Goal: Check status: Check status

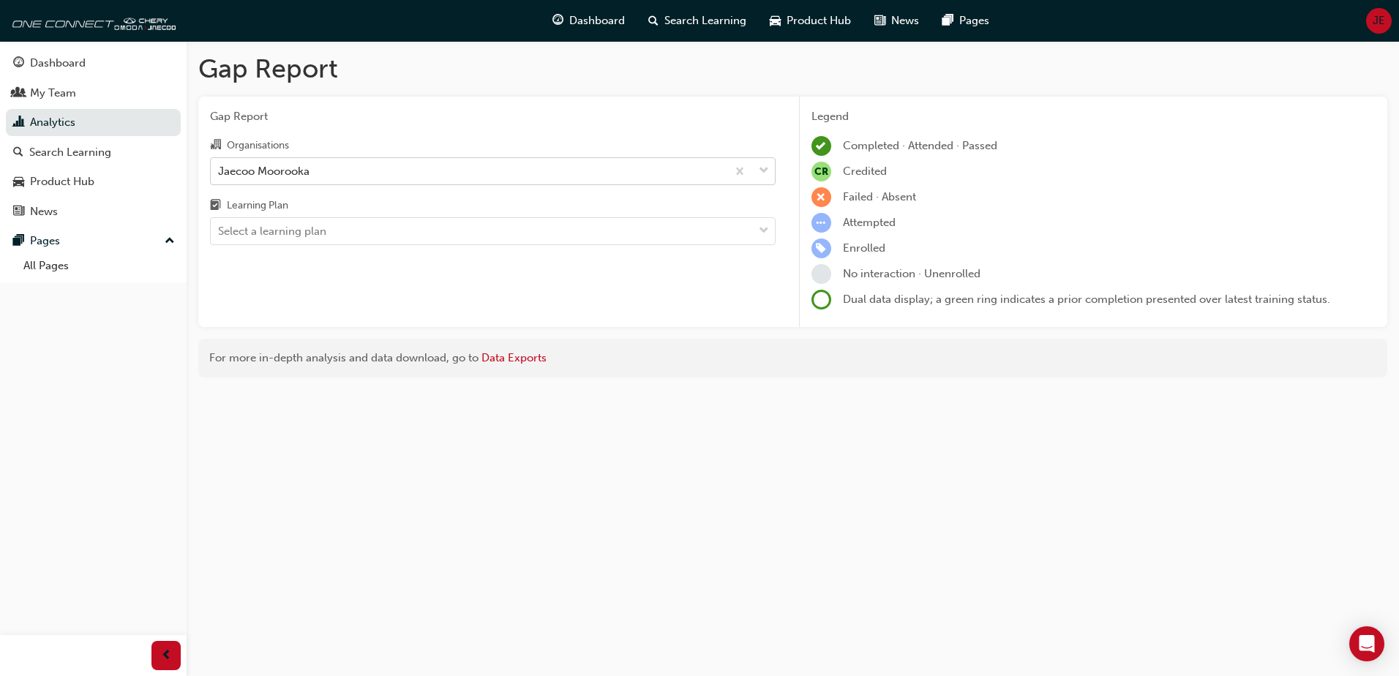
click at [282, 176] on div "Jaecoo Moorooka" at bounding box center [263, 170] width 91 height 17
click at [220, 176] on input "Organisations Jaecoo Moorooka" at bounding box center [218, 170] width 1 height 12
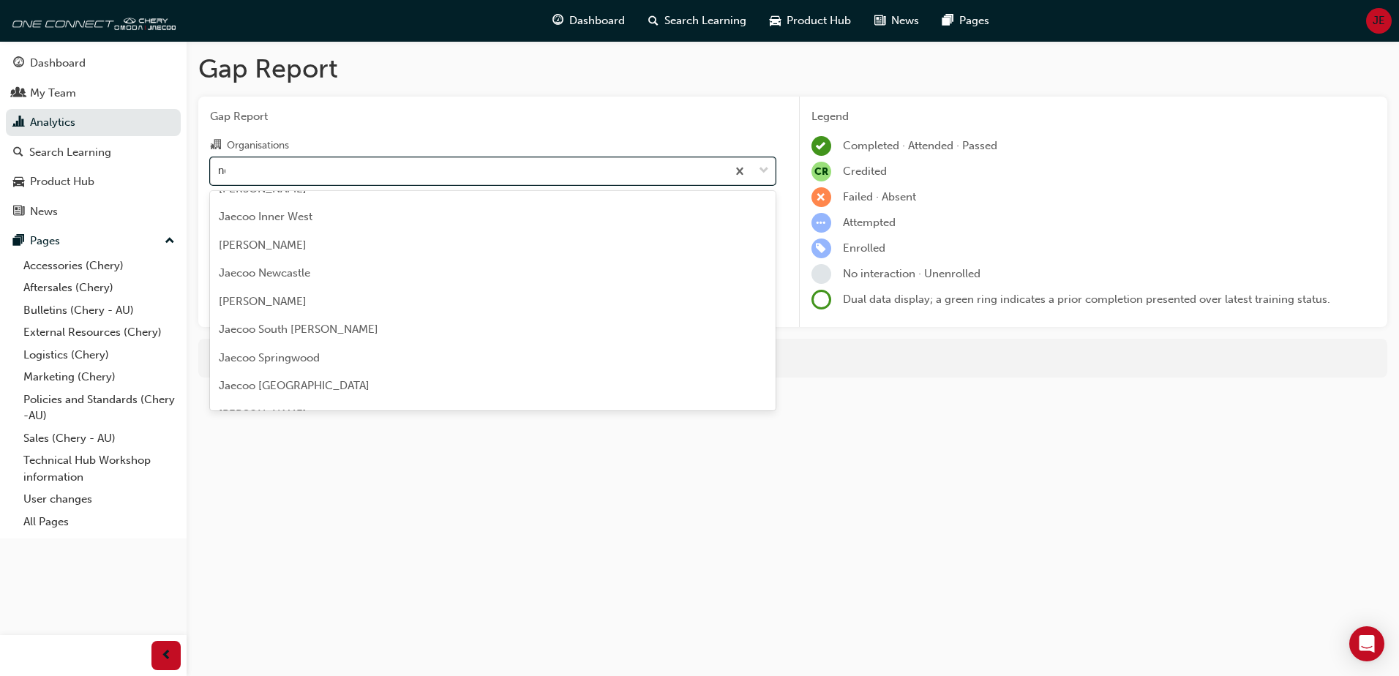
scroll to position [97, 0]
type input "noo"
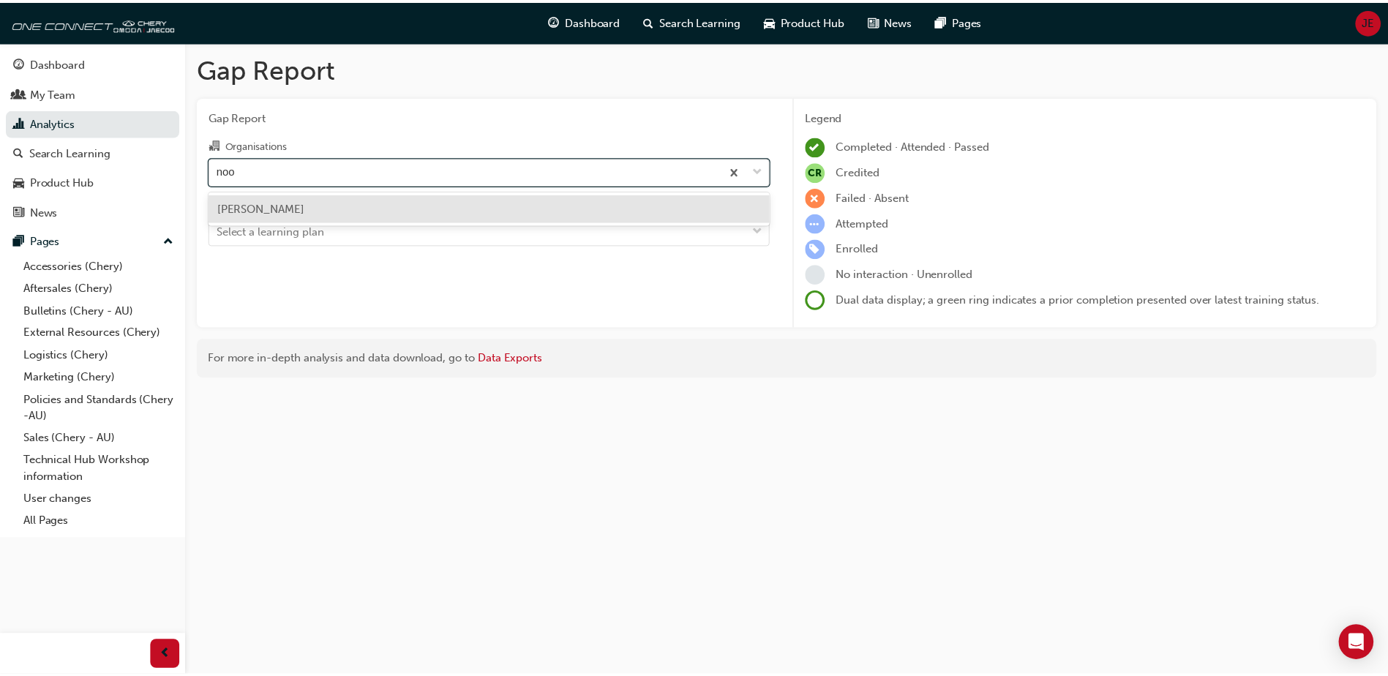
scroll to position [0, 0]
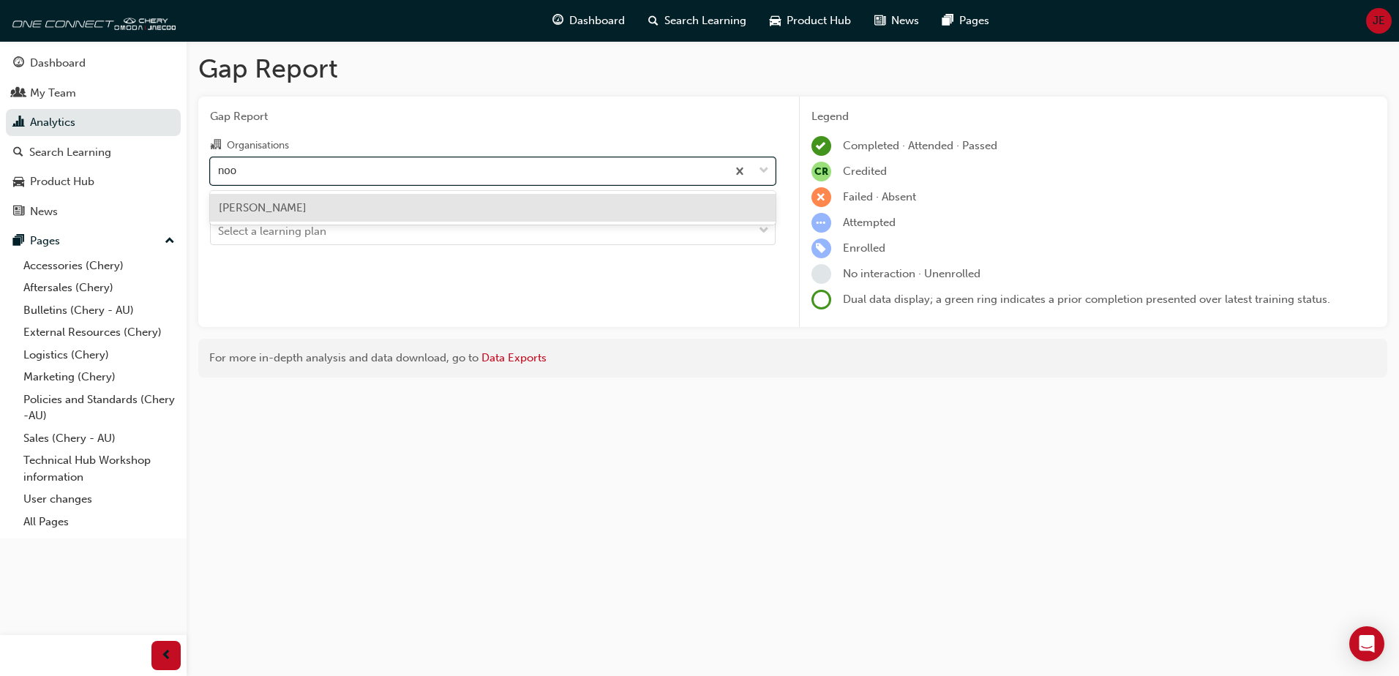
click at [274, 211] on span "[PERSON_NAME]" at bounding box center [263, 207] width 88 height 13
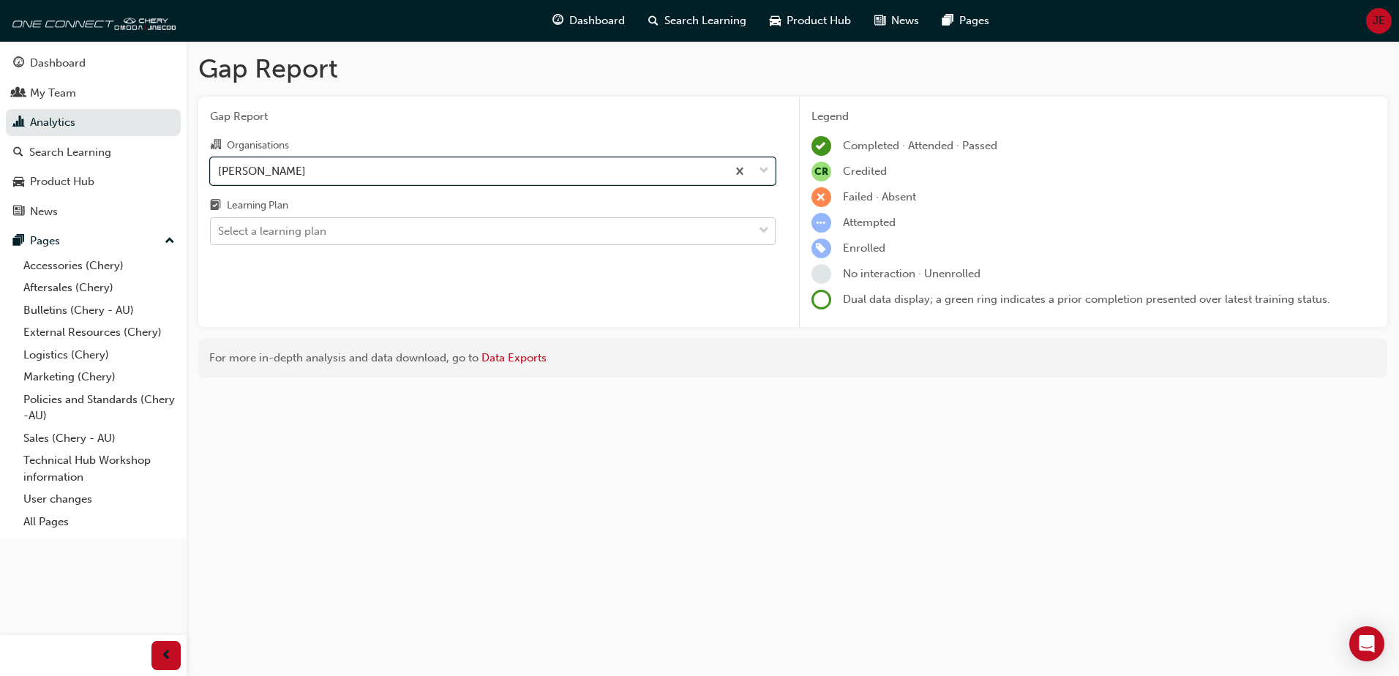
click at [352, 231] on div "Select a learning plan" at bounding box center [482, 232] width 542 height 26
click at [220, 231] on input "Learning Plan Select a learning plan" at bounding box center [218, 231] width 1 height 12
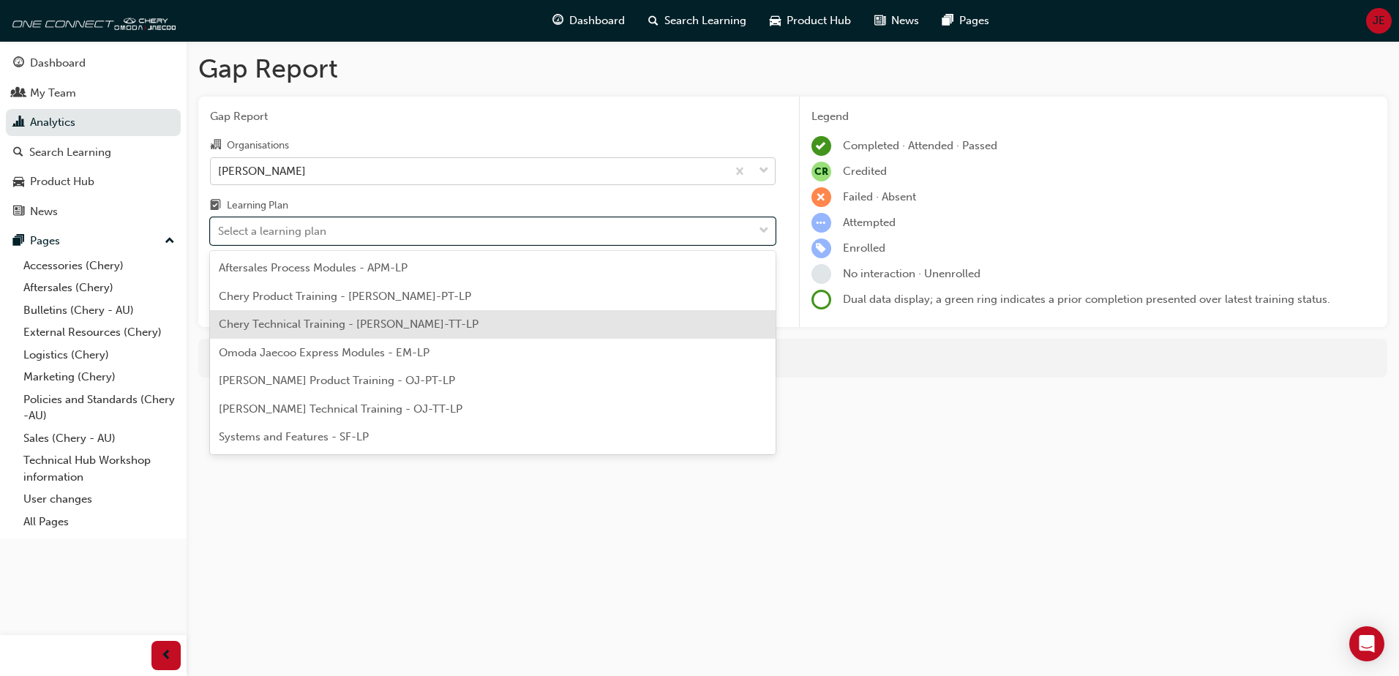
click at [404, 329] on span "Chery Technical Training - [PERSON_NAME]-TT-LP" at bounding box center [349, 324] width 260 height 13
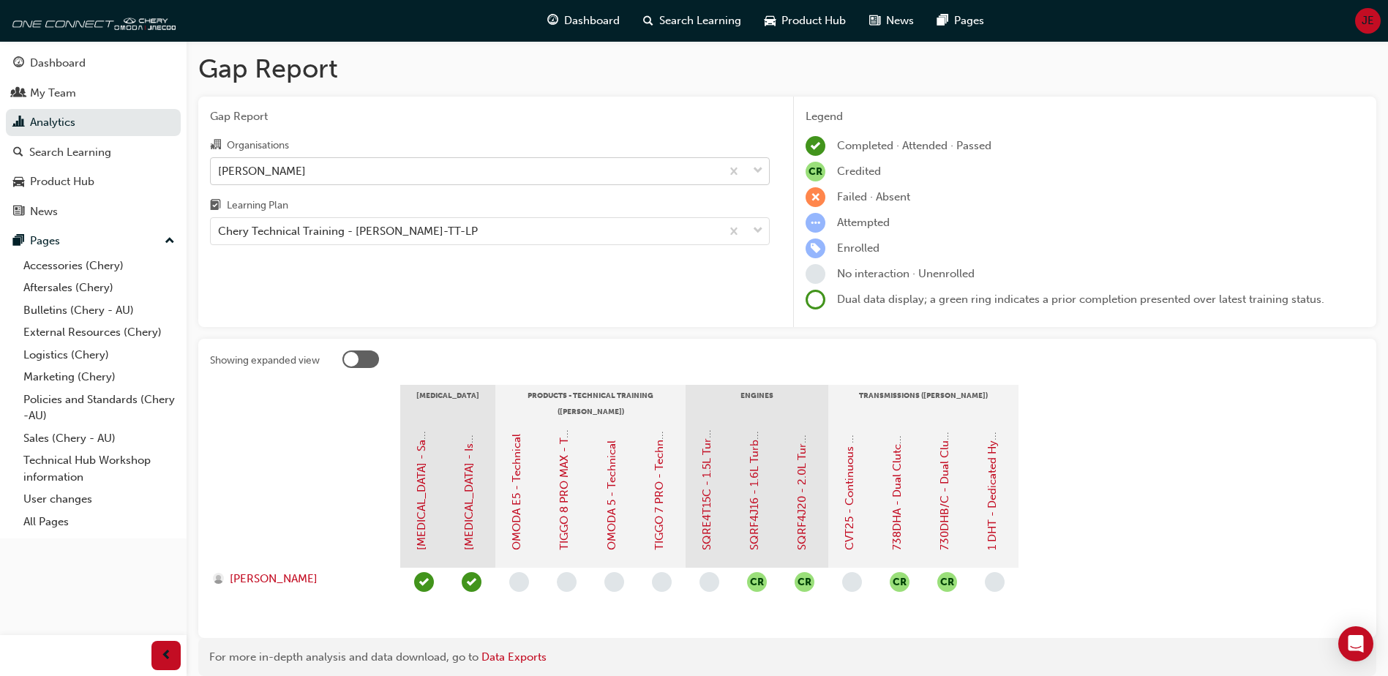
click at [451, 168] on div "[PERSON_NAME]" at bounding box center [466, 171] width 510 height 26
click at [220, 168] on input "Organisations [PERSON_NAME]" at bounding box center [218, 170] width 1 height 12
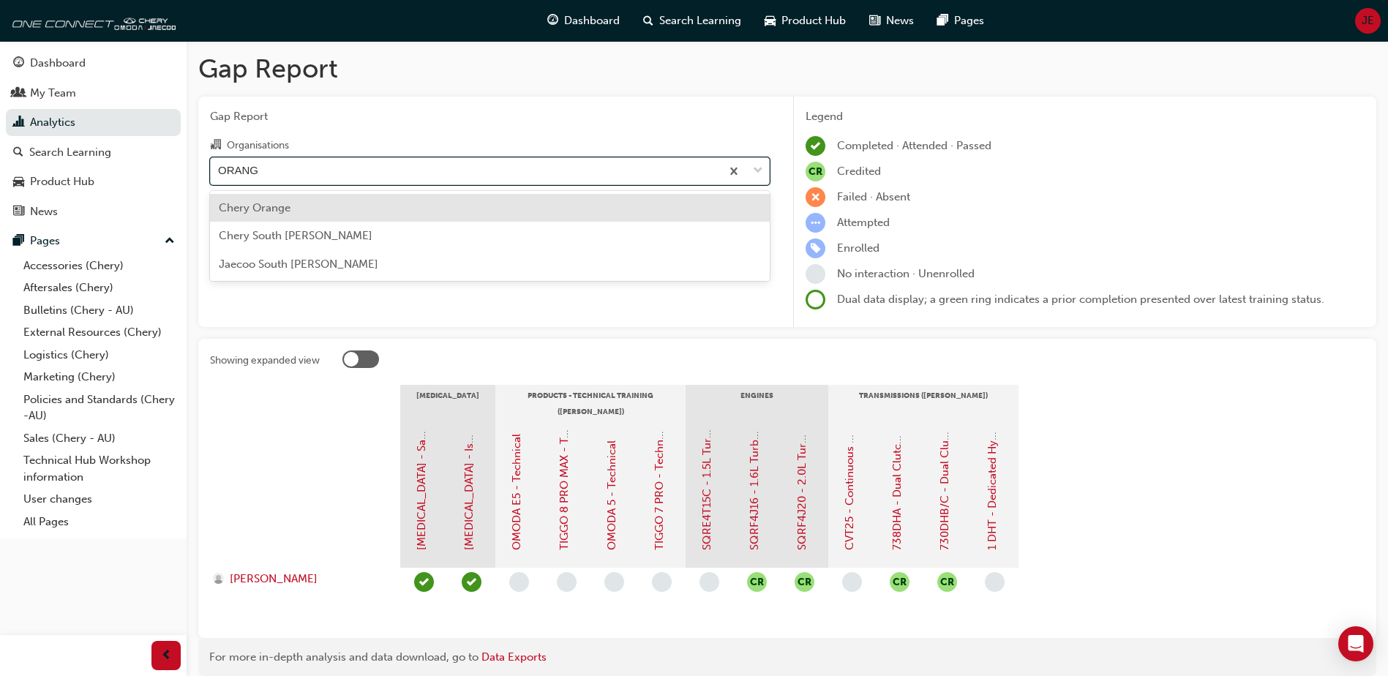
type input "ORANGE"
click at [319, 207] on div "Chery Orange" at bounding box center [490, 208] width 560 height 29
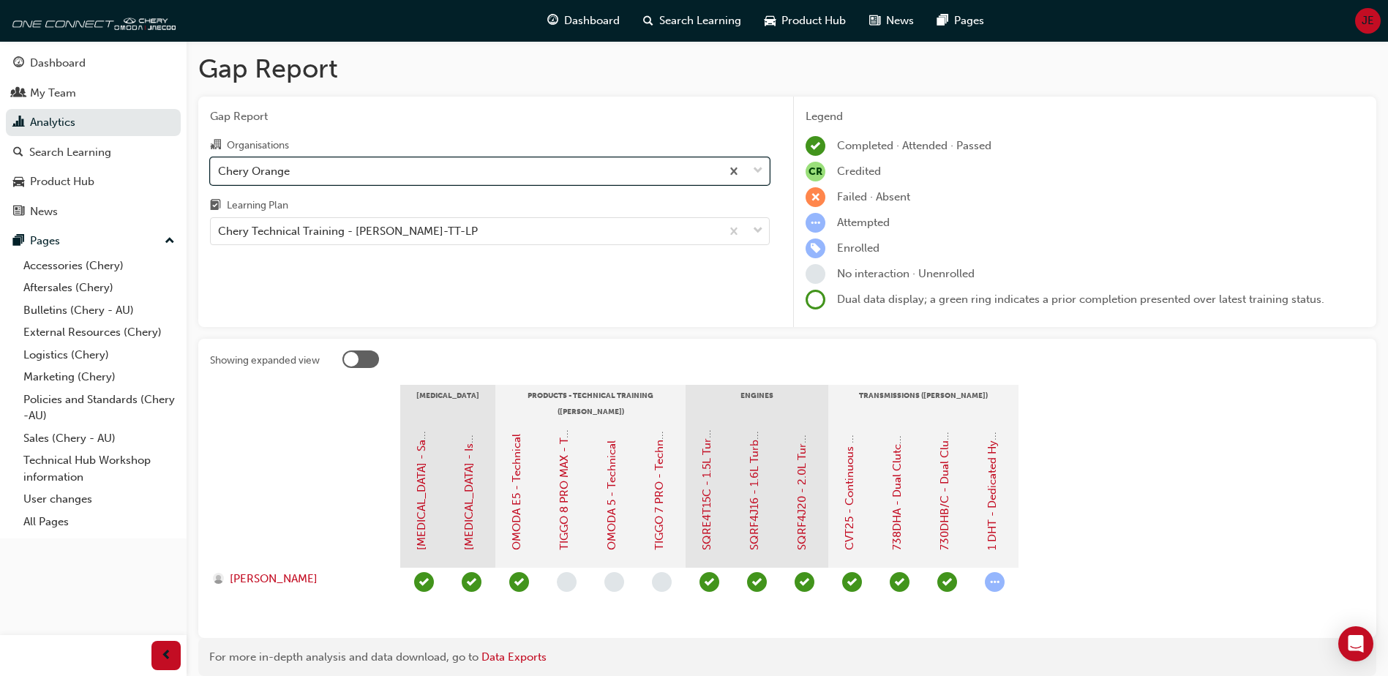
click at [550, 168] on div "Chery Orange" at bounding box center [466, 171] width 510 height 26
click at [220, 168] on input "Organisations option Chery Orange, selected. 0 results available. Select is foc…" at bounding box center [218, 170] width 1 height 12
click at [550, 168] on div "Chery Orange" at bounding box center [466, 171] width 510 height 26
click at [220, 168] on input "Organisations option Chery Orange, selected. 0 results available. Select is foc…" at bounding box center [218, 170] width 1 height 12
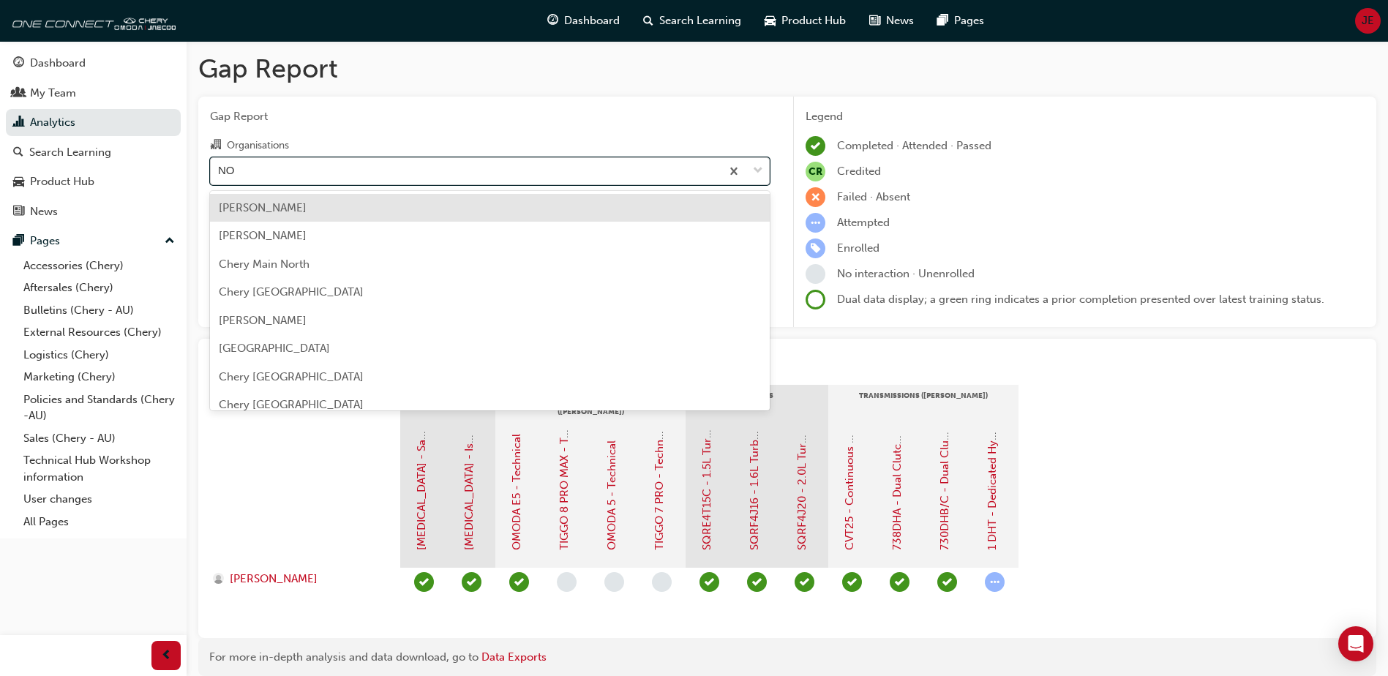
type input "NOO"
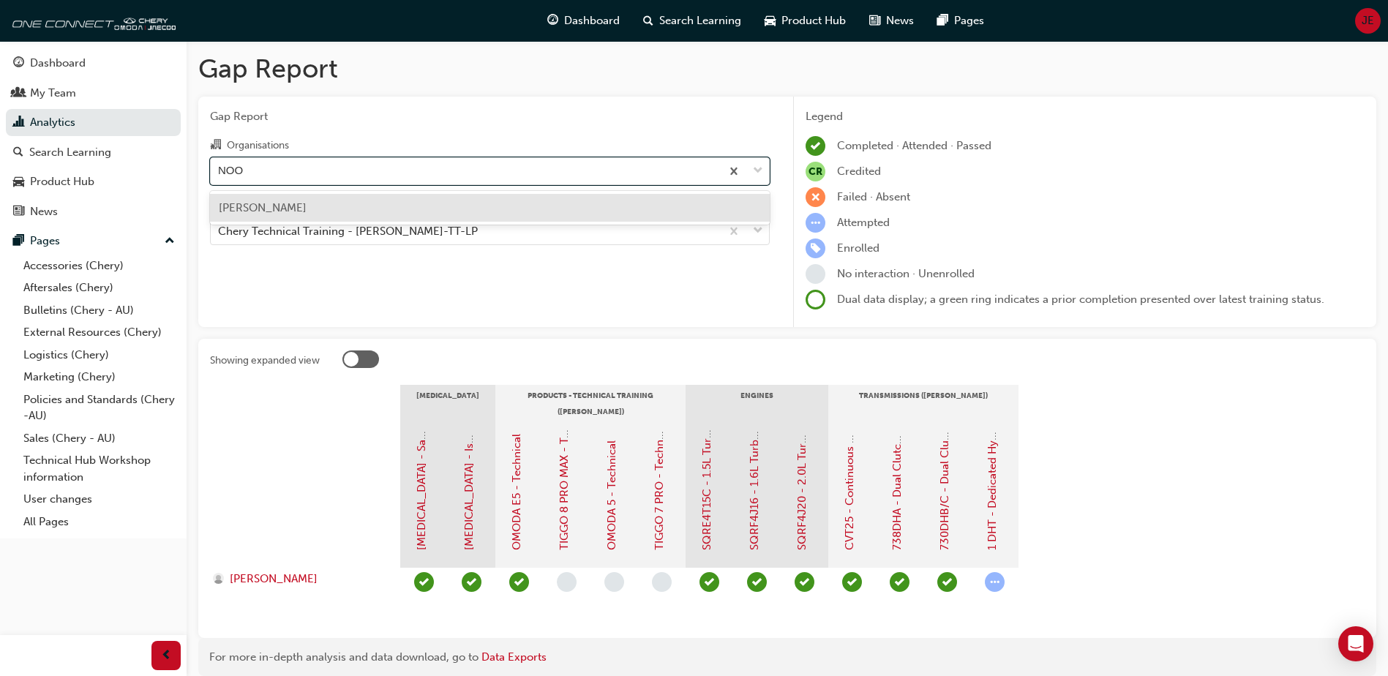
click at [314, 216] on div "[PERSON_NAME]" at bounding box center [490, 208] width 560 height 29
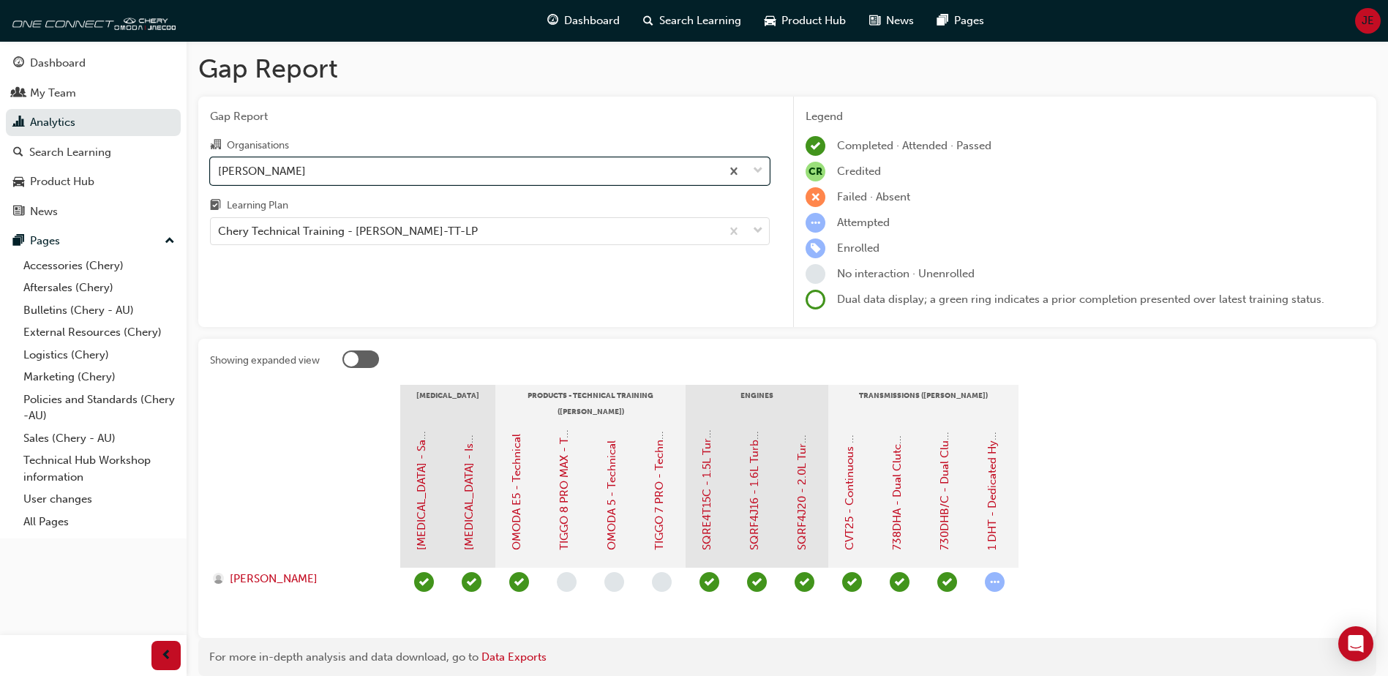
click at [264, 294] on div "Gap Report Organisations option [PERSON_NAME], selected. 0 results available. S…" at bounding box center [489, 212] width 583 height 231
click at [469, 221] on div "Chery Technical Training - [PERSON_NAME]-TT-LP" at bounding box center [466, 232] width 510 height 26
click at [220, 225] on input "Learning Plan Chery Technical Training - [PERSON_NAME]-TT-LP" at bounding box center [218, 231] width 1 height 12
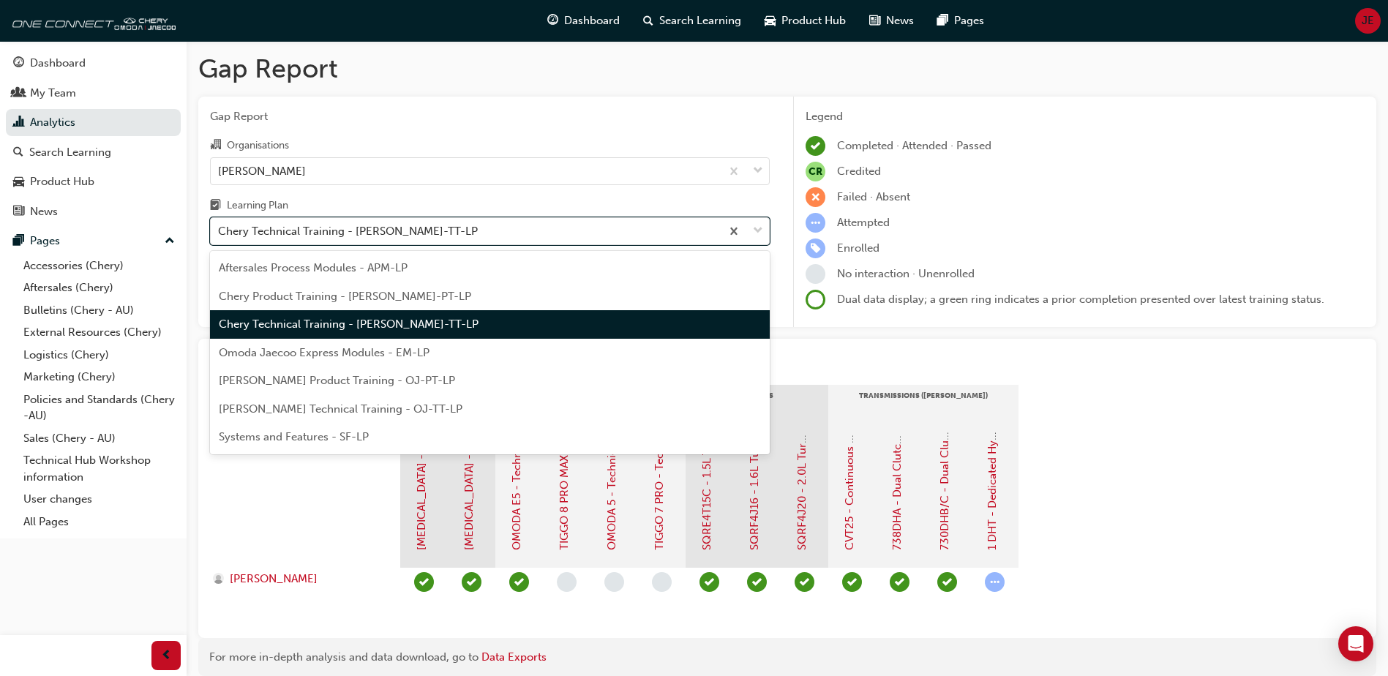
click at [330, 315] on div "Chery Technical Training - [PERSON_NAME]-TT-LP" at bounding box center [490, 324] width 560 height 29
